Goal: Obtain resource: Download file/media

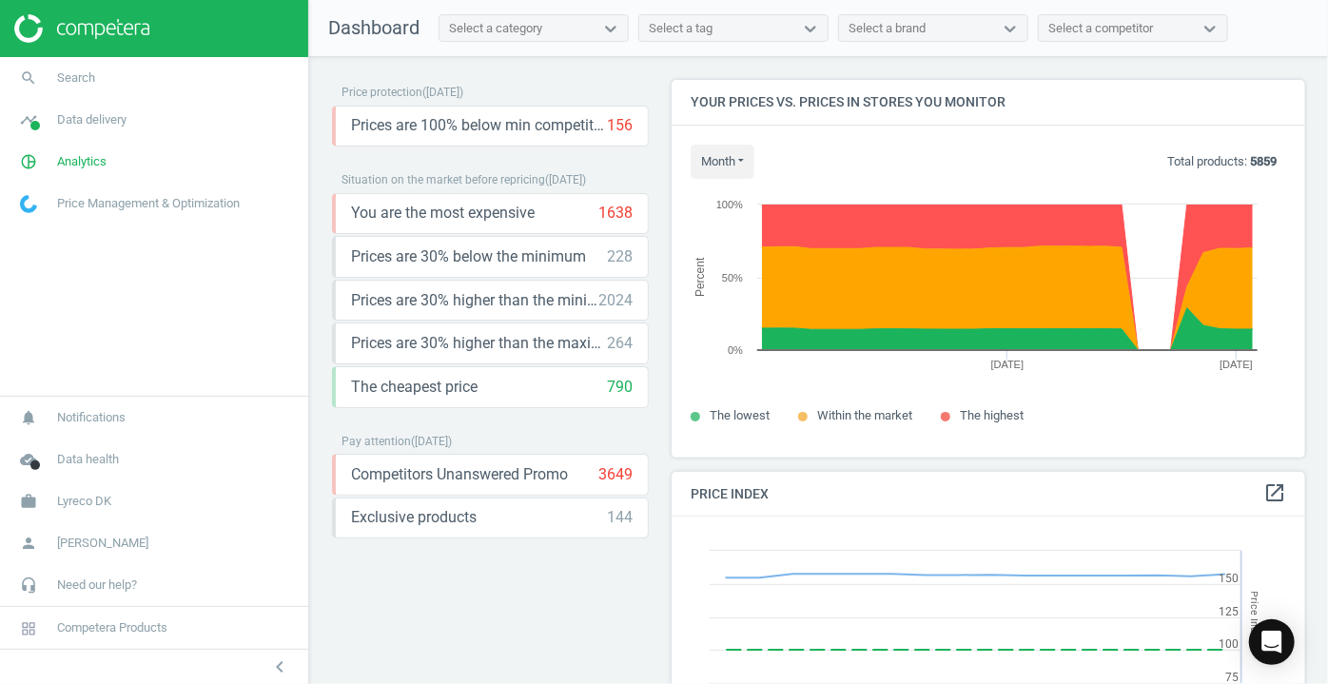
scroll to position [465, 648]
click at [29, 167] on icon "pie_chart_outlined" at bounding box center [28, 162] width 36 height 36
click at [32, 227] on span "Products" at bounding box center [43, 231] width 45 height 15
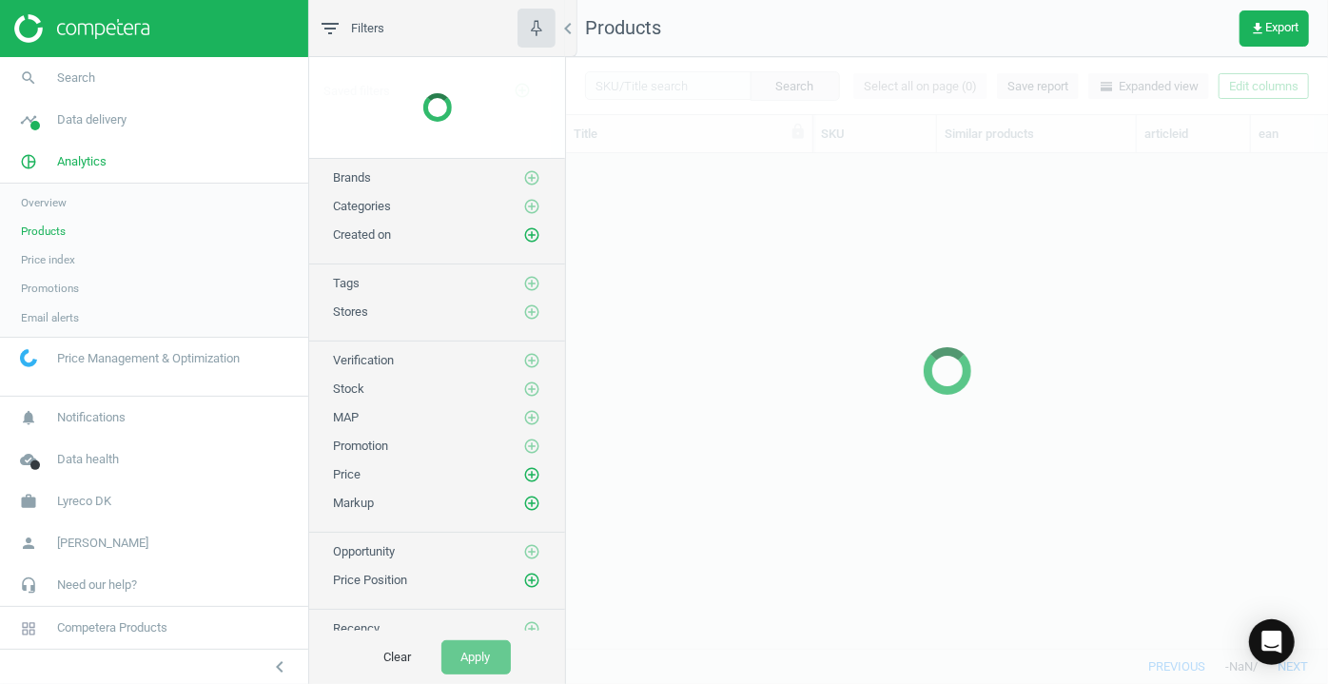
scroll to position [469, 749]
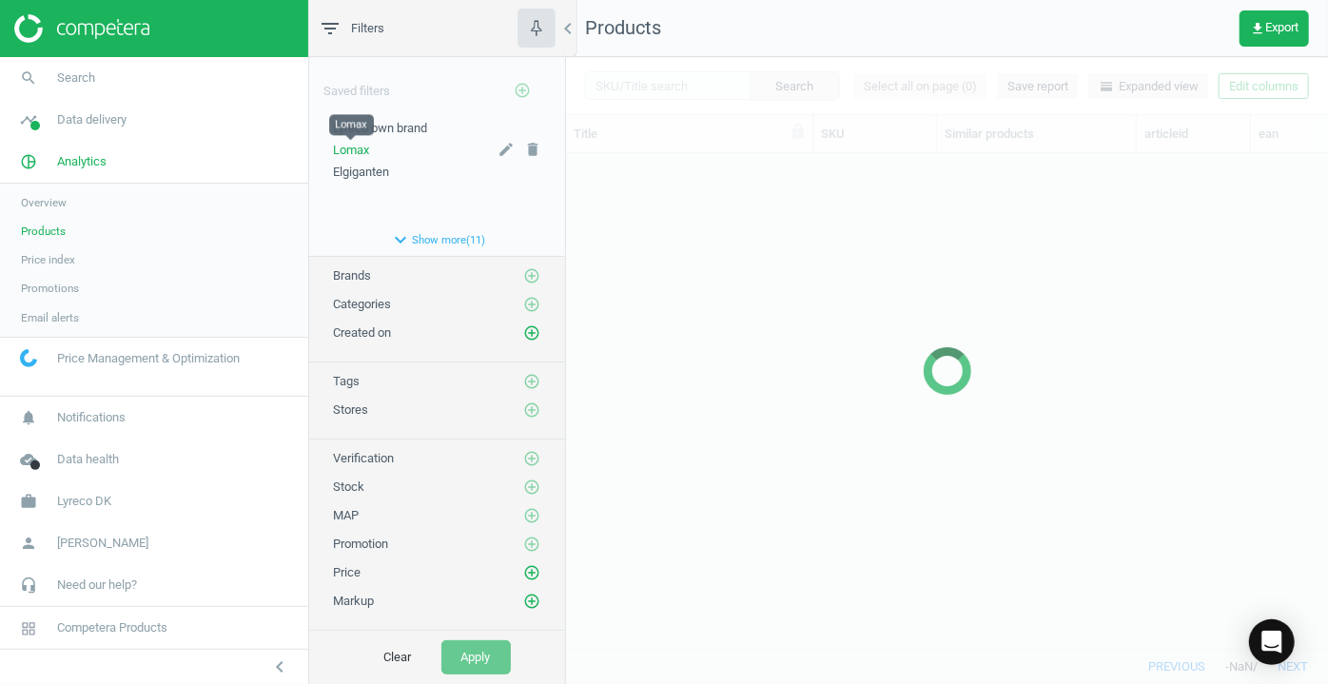
click at [355, 147] on span "Lomax" at bounding box center [351, 150] width 36 height 14
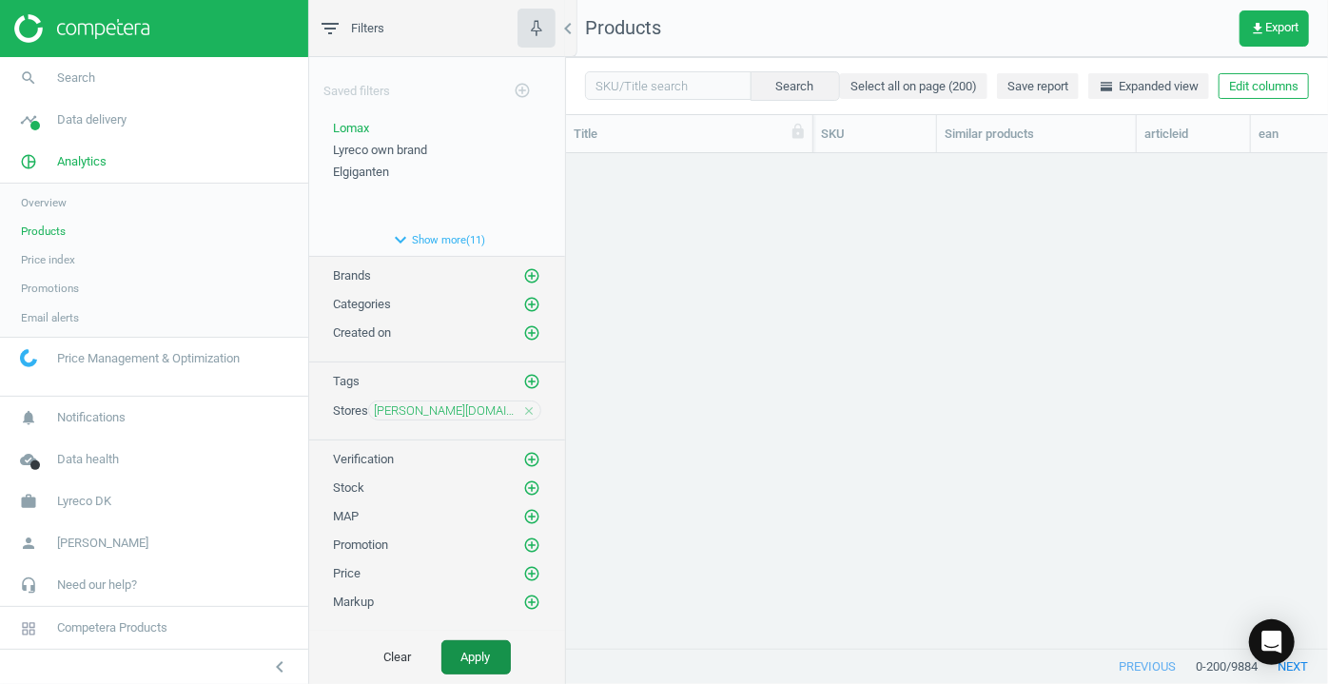
click at [473, 653] on button "Apply" at bounding box center [475, 657] width 69 height 34
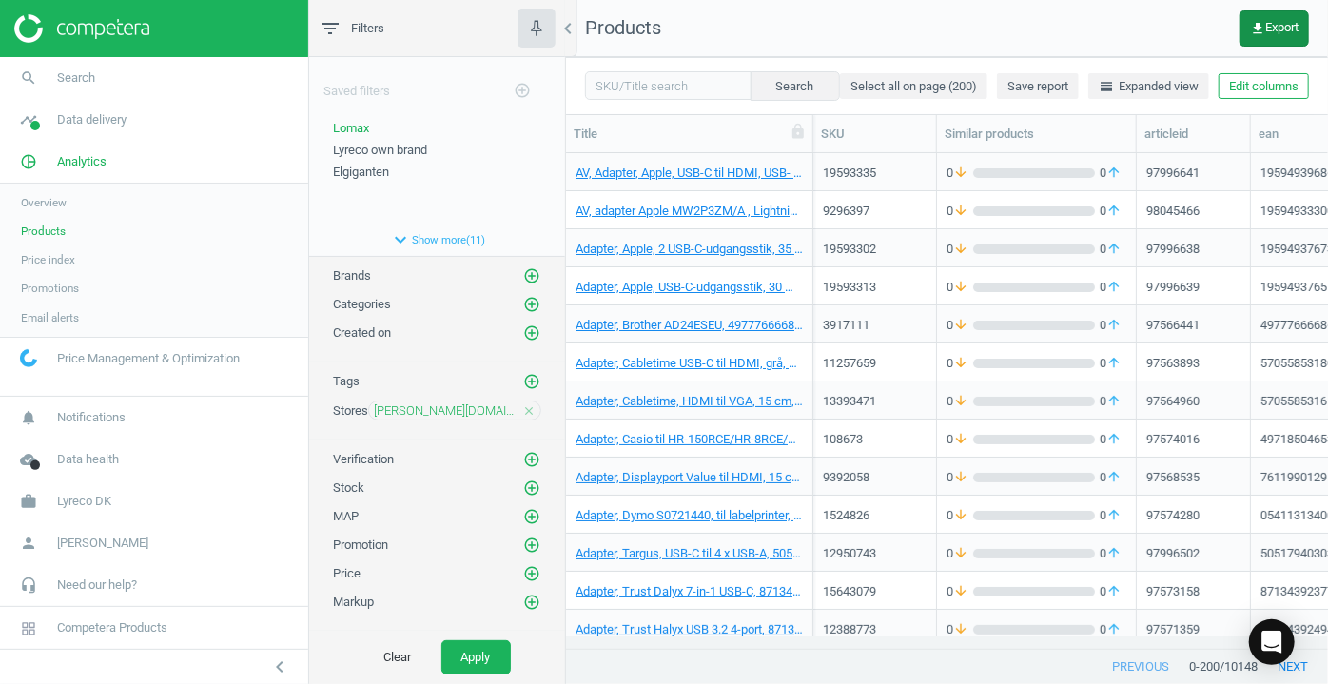
click at [1271, 29] on span "get_app Export" at bounding box center [1274, 28] width 49 height 15
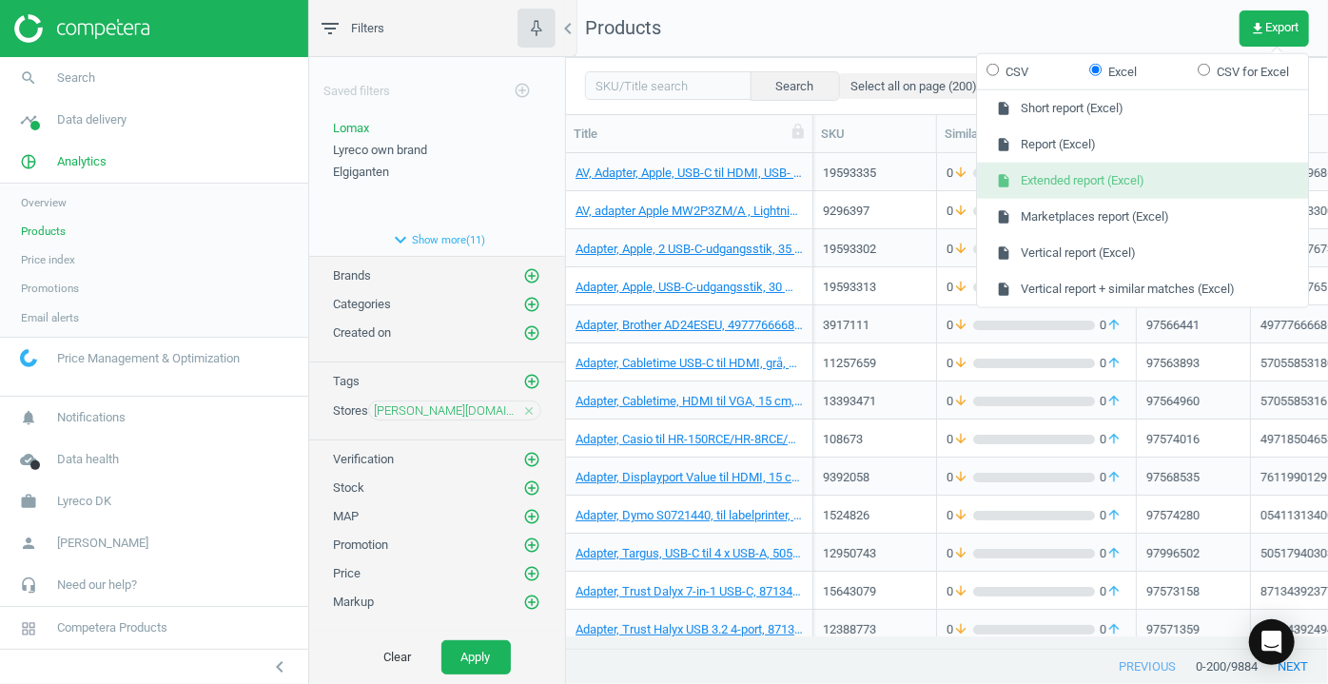
click at [1099, 178] on button "insert_drive_file Extended report (Excel)" at bounding box center [1142, 181] width 331 height 36
